Goal: Information Seeking & Learning: Learn about a topic

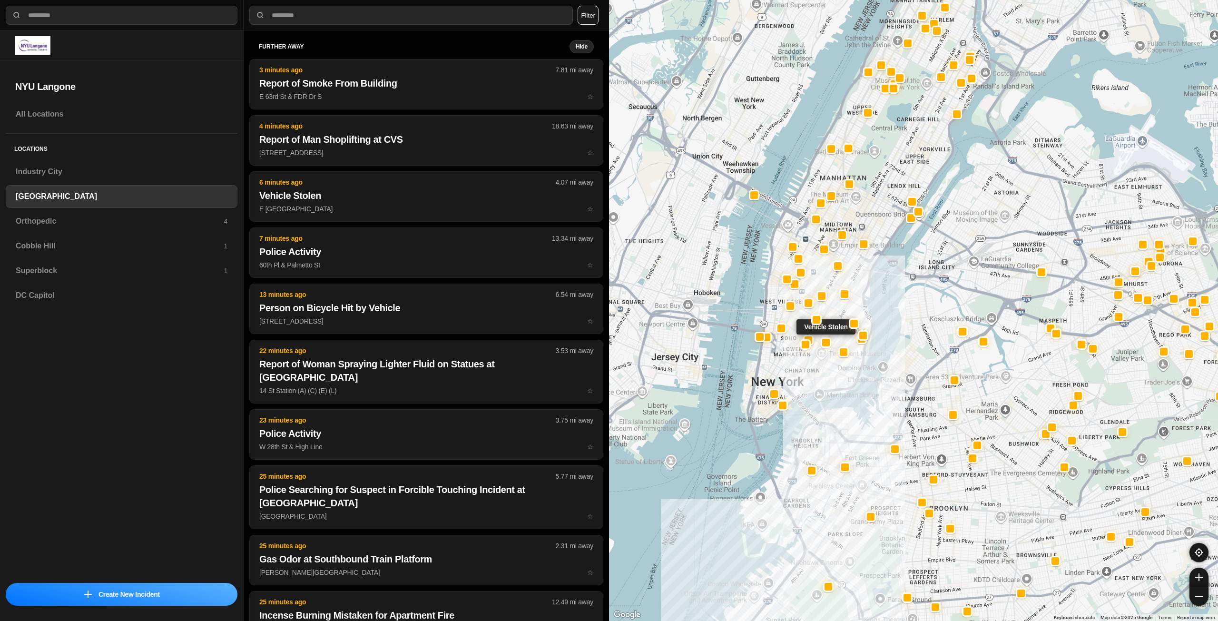
select select "*"
click at [109, 173] on h3 "Industry City" at bounding box center [122, 171] width 212 height 11
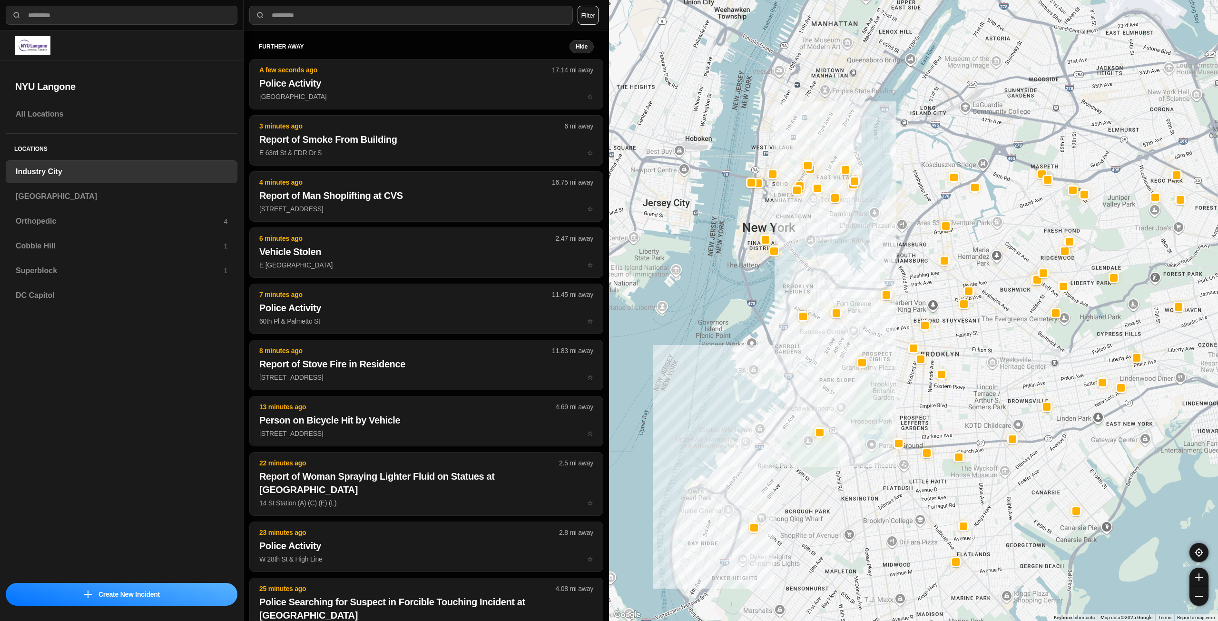
drag, startPoint x: 857, startPoint y: 188, endPoint x: 826, endPoint y: 294, distance: 110.5
click at [826, 294] on div at bounding box center [913, 310] width 609 height 621
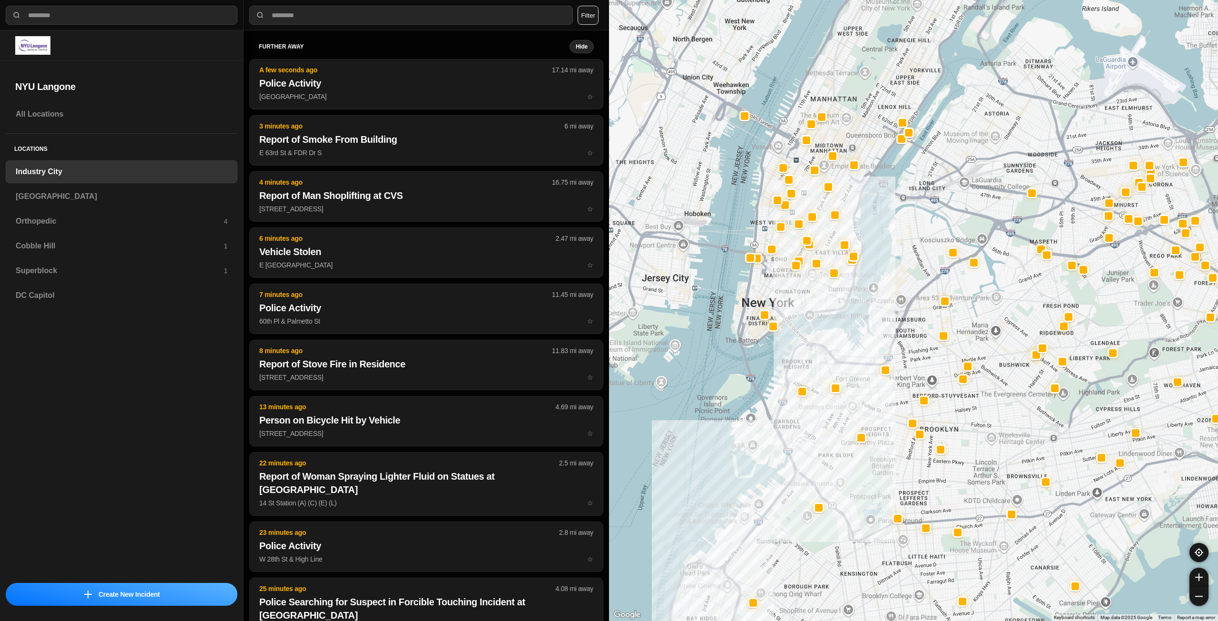
drag, startPoint x: 819, startPoint y: 195, endPoint x: 817, endPoint y: 306, distance: 111.4
click at [817, 306] on div at bounding box center [913, 310] width 609 height 621
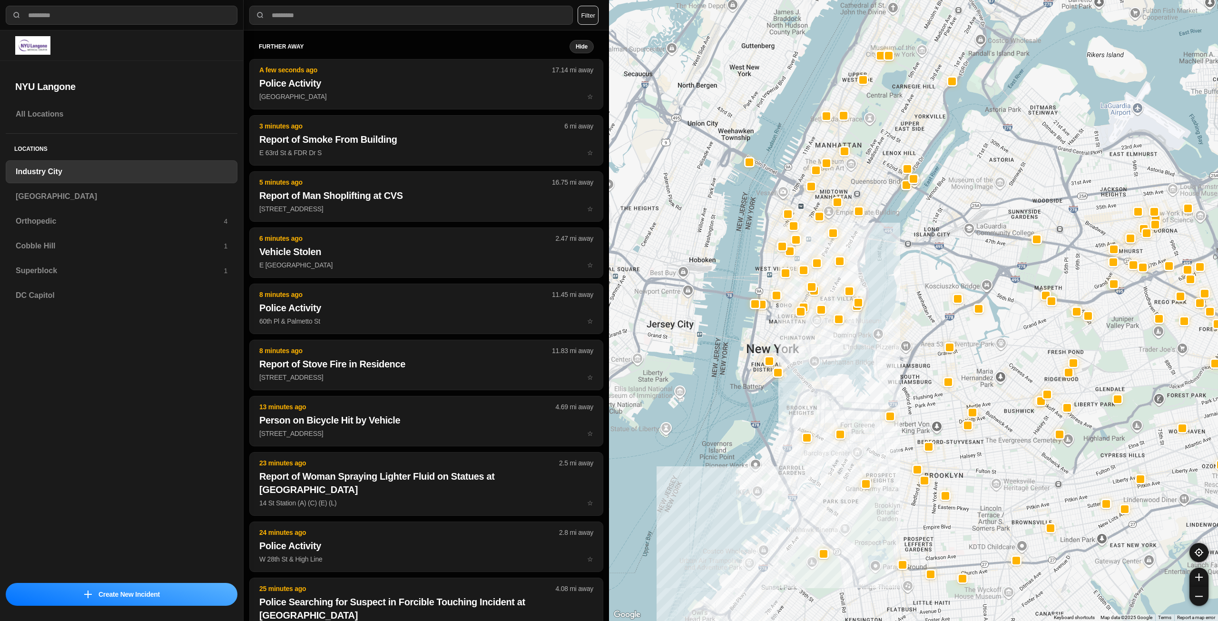
drag, startPoint x: 829, startPoint y: 309, endPoint x: 826, endPoint y: 401, distance: 91.9
click at [826, 401] on div at bounding box center [913, 310] width 609 height 621
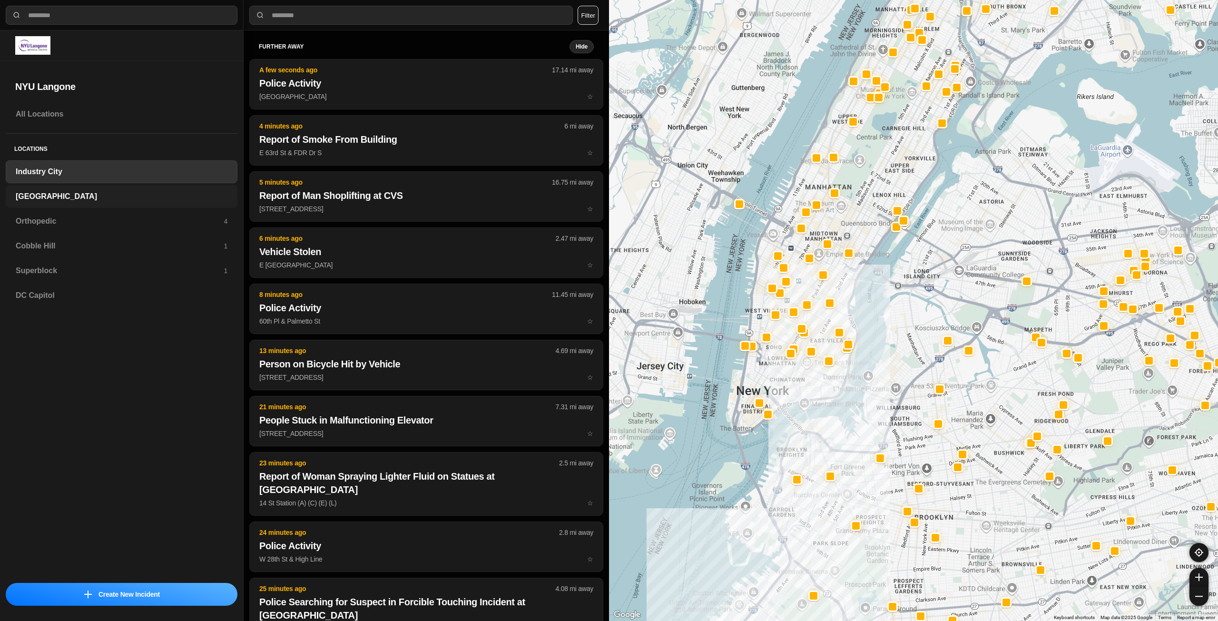
click at [45, 198] on h3 "[GEOGRAPHIC_DATA]" at bounding box center [122, 196] width 212 height 11
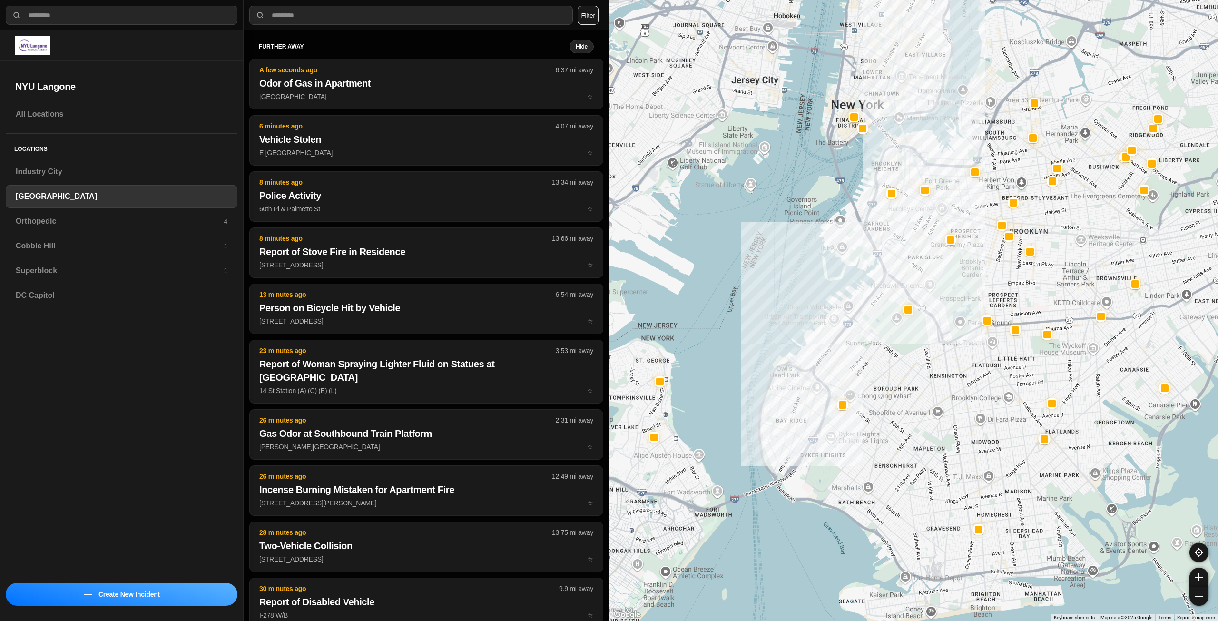
drag, startPoint x: 938, startPoint y: 193, endPoint x: 893, endPoint y: 279, distance: 96.8
click at [893, 279] on div at bounding box center [913, 310] width 609 height 621
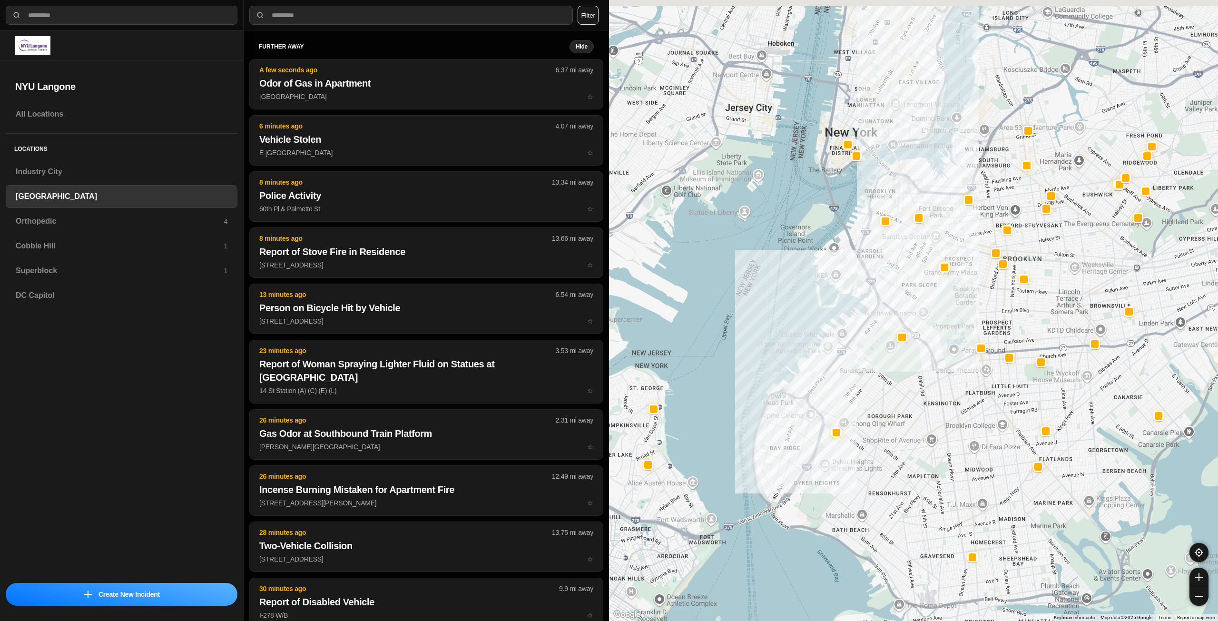
drag, startPoint x: 893, startPoint y: 136, endPoint x: 872, endPoint y: 251, distance: 116.6
click at [872, 251] on div at bounding box center [913, 310] width 609 height 621
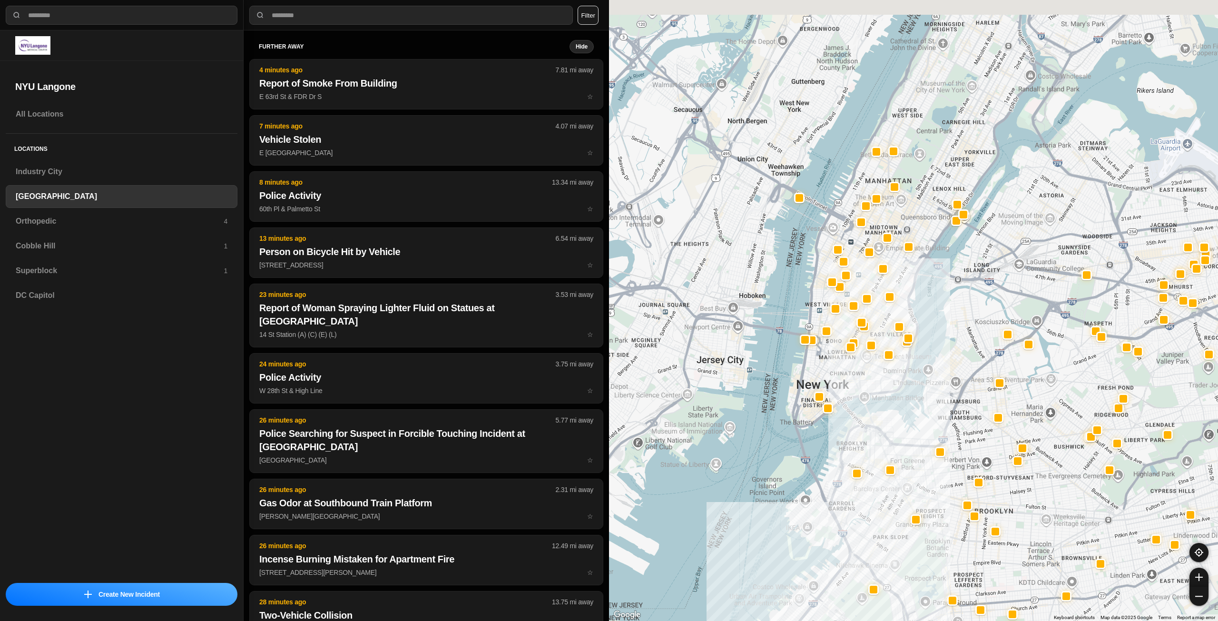
drag, startPoint x: 879, startPoint y: 254, endPoint x: 868, endPoint y: 382, distance: 129.0
click at [869, 383] on div at bounding box center [913, 310] width 609 height 621
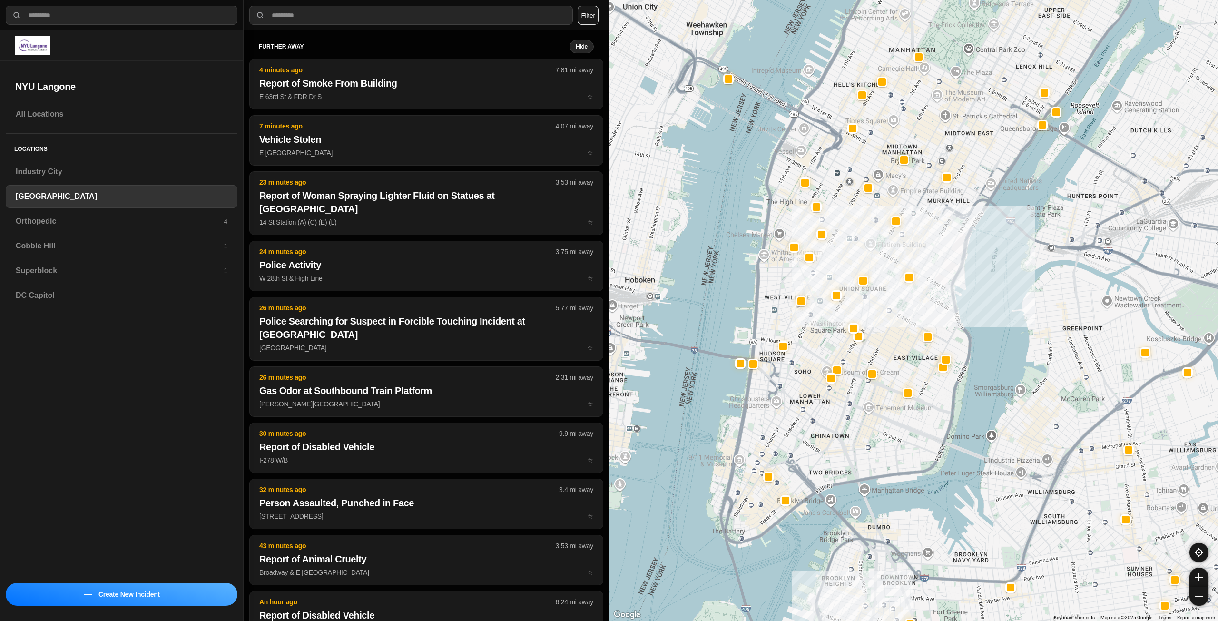
drag, startPoint x: 857, startPoint y: 411, endPoint x: 869, endPoint y: 423, distance: 17.2
click at [869, 423] on div "421 people" at bounding box center [913, 310] width 609 height 621
